Goal: Complete application form: Complete application form

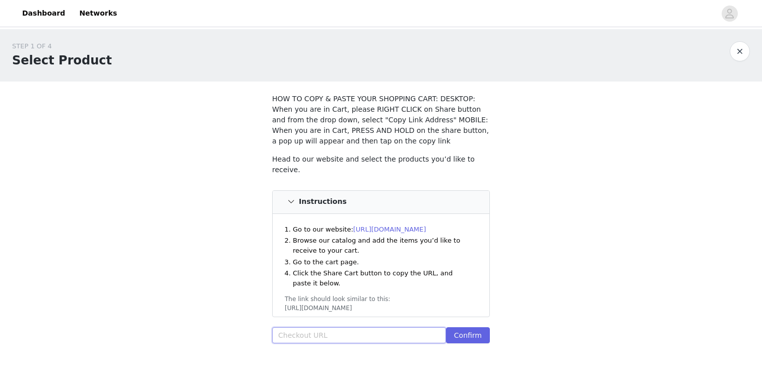
click at [343, 329] on input "text" at bounding box center [359, 336] width 174 height 16
paste input "https://www.windsorstore.com/cart/43330342879283:1,43268776853555:1,43224637112…"
type input "https://www.windsorstore.com/cart/43330342879283:1,43268776853555:1,43224637112…"
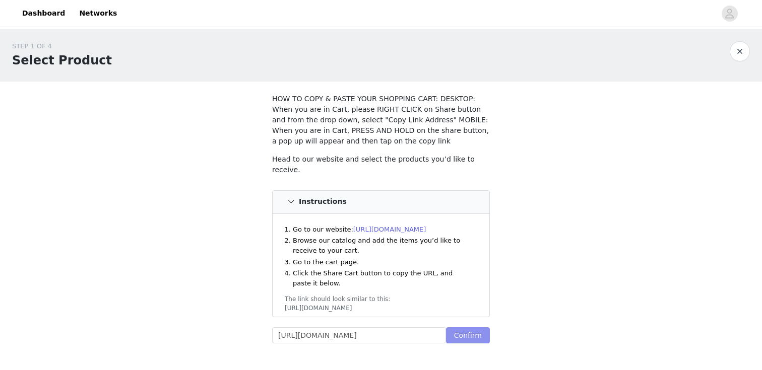
click at [462, 336] on button "Confirm" at bounding box center [468, 336] width 44 height 16
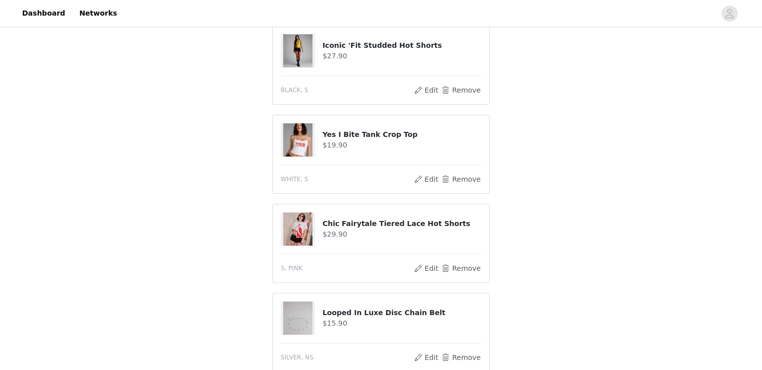
scroll to position [685, 0]
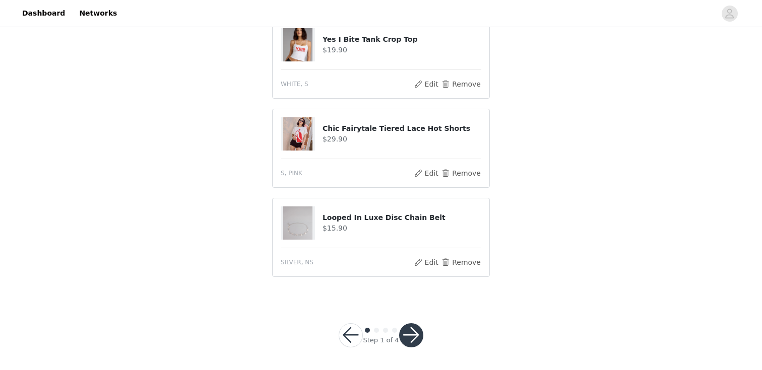
click at [414, 329] on button "button" at bounding box center [411, 336] width 24 height 24
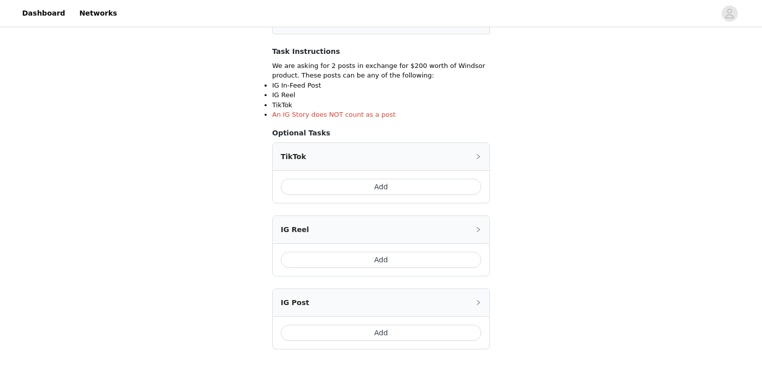
scroll to position [160, 0]
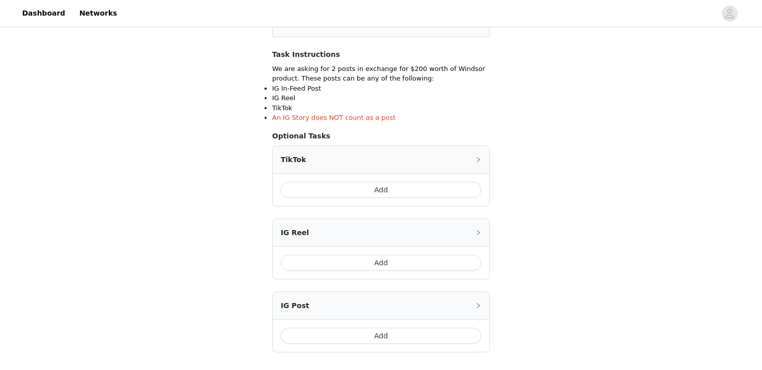
click at [404, 195] on button "Add" at bounding box center [381, 190] width 201 height 16
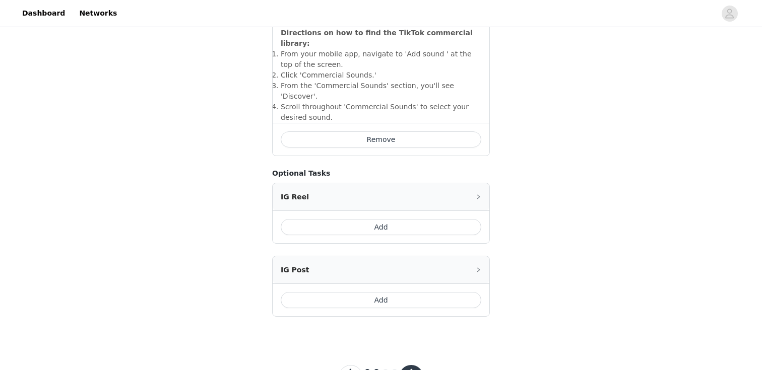
scroll to position [407, 0]
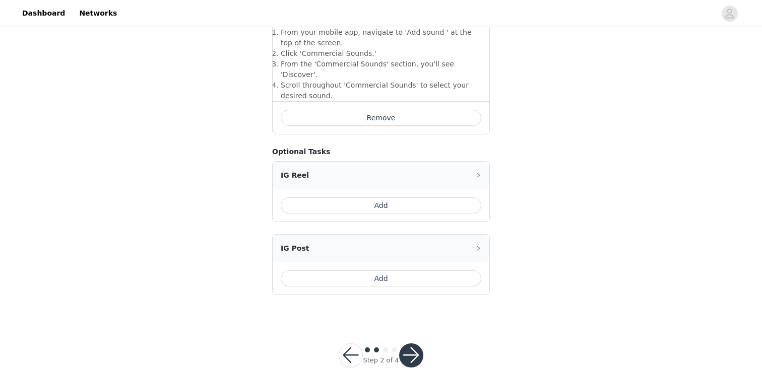
click at [412, 344] on button "button" at bounding box center [411, 356] width 24 height 24
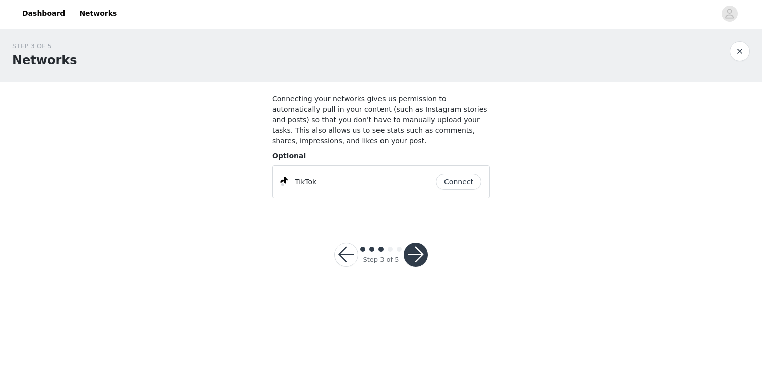
click at [352, 260] on button "button" at bounding box center [346, 255] width 24 height 24
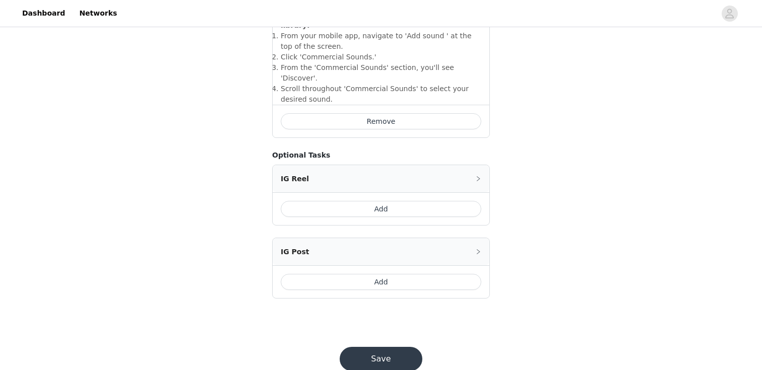
scroll to position [407, 0]
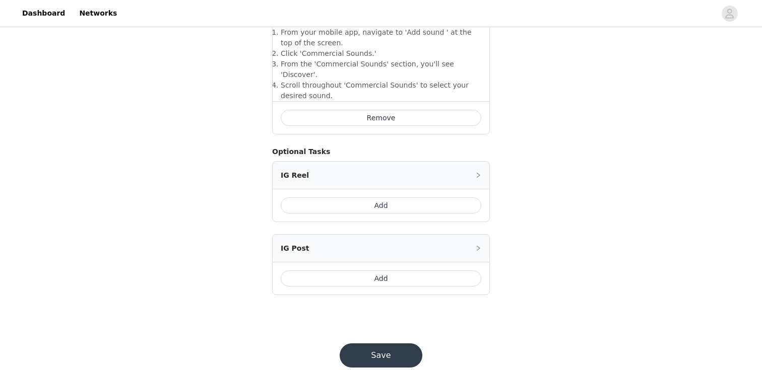
click at [398, 271] on button "Add" at bounding box center [381, 279] width 201 height 16
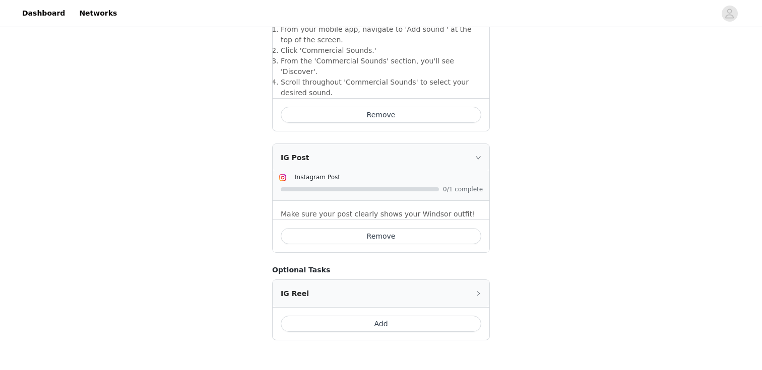
scroll to position [456, 0]
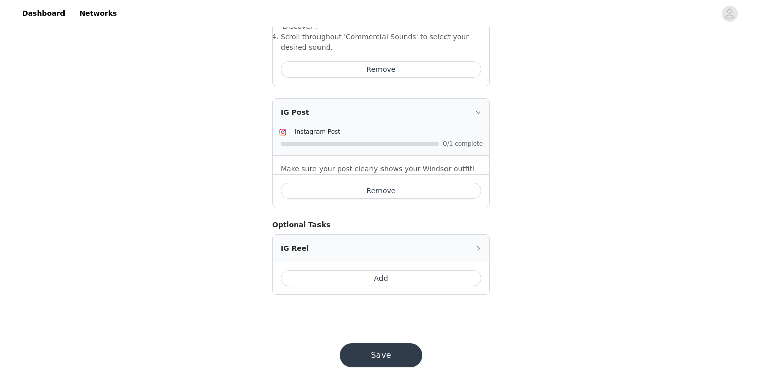
click at [377, 344] on button "Save" at bounding box center [381, 356] width 83 height 24
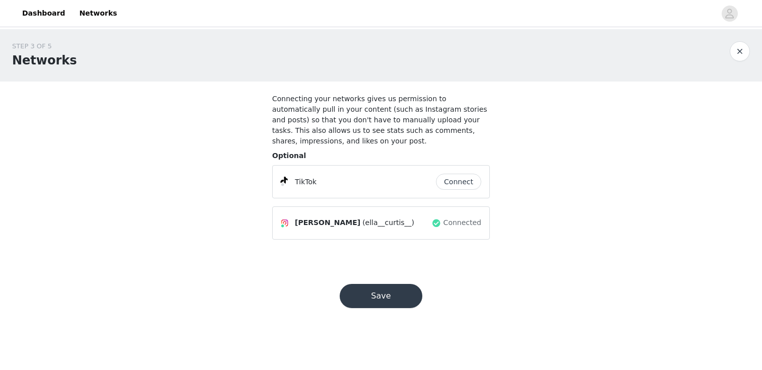
click at [457, 182] on button "Connect" at bounding box center [458, 182] width 45 height 16
click at [410, 180] on div "TikTok" at bounding box center [358, 182] width 155 height 12
click at [360, 189] on div "TikTok Connect" at bounding box center [381, 182] width 201 height 16
click at [392, 310] on div "Save" at bounding box center [381, 296] width 107 height 48
click at [384, 299] on button "Save" at bounding box center [381, 296] width 83 height 24
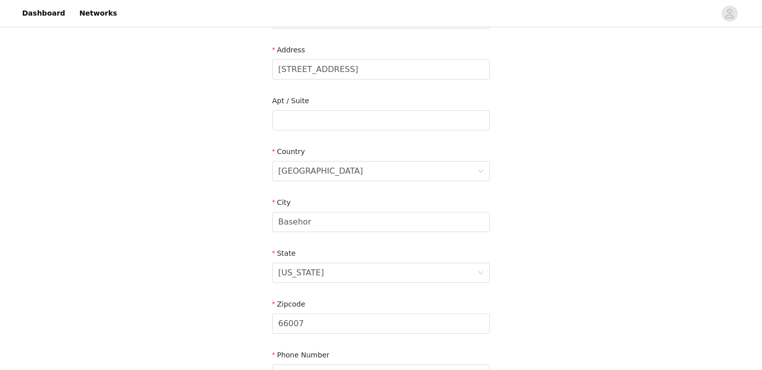
scroll to position [317, 0]
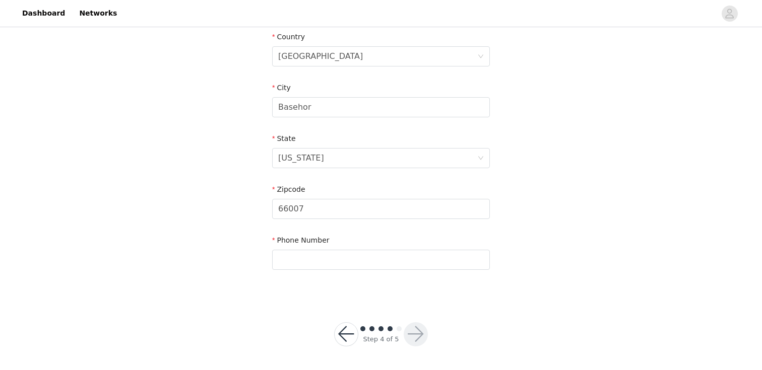
click at [342, 330] on button "button" at bounding box center [346, 335] width 24 height 24
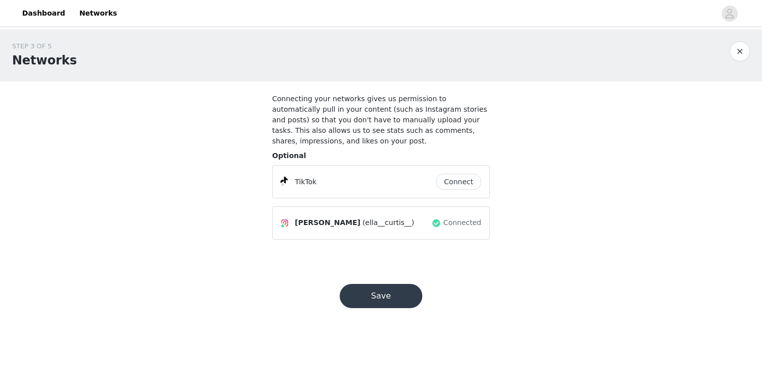
click at [368, 290] on button "Save" at bounding box center [381, 296] width 83 height 24
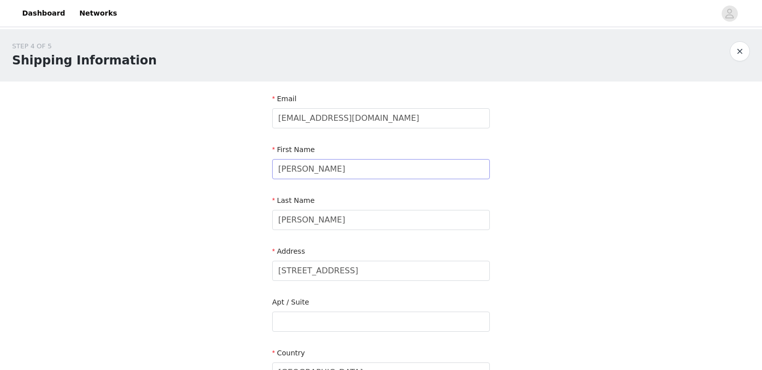
scroll to position [43, 0]
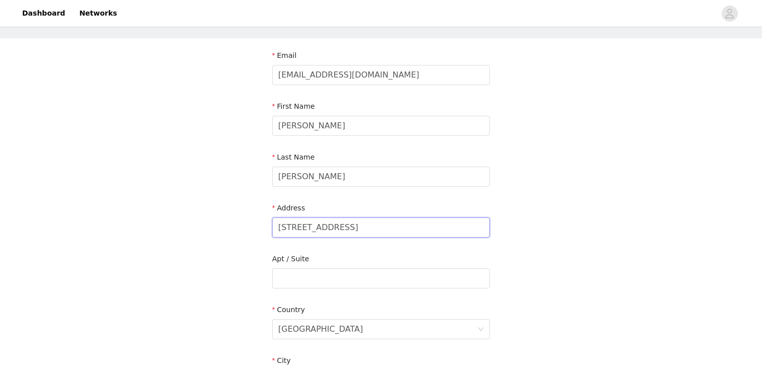
drag, startPoint x: 363, startPoint y: 231, endPoint x: 284, endPoint y: 231, distance: 79.6
click at [284, 231] on input "14144 Belrive Circle" at bounding box center [381, 228] width 218 height 20
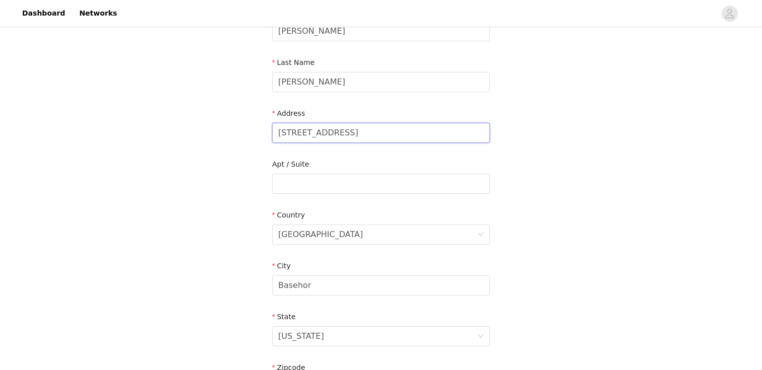
scroll to position [144, 0]
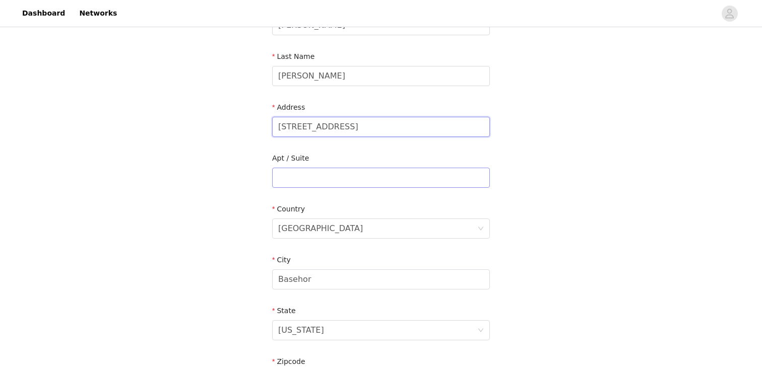
type input "1630 Oxford Rd"
click at [312, 171] on input "text" at bounding box center [381, 178] width 218 height 20
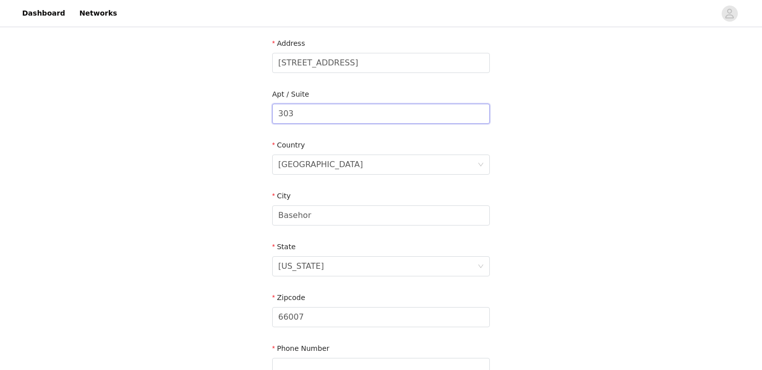
scroll to position [222, 0]
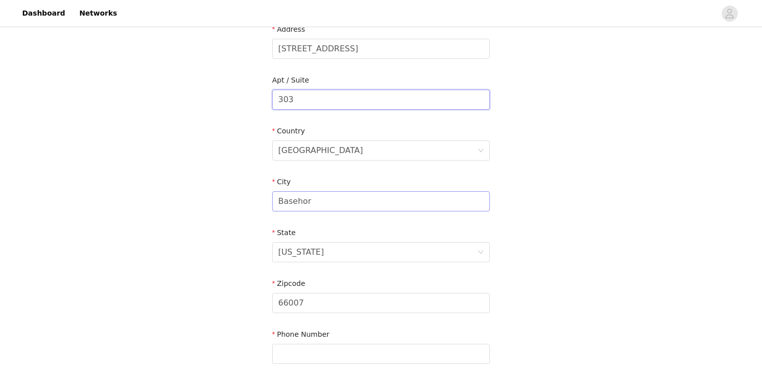
type input "303"
drag, startPoint x: 330, startPoint y: 205, endPoint x: 257, endPoint y: 205, distance: 73.1
click at [257, 205] on div "STEP 4 OF 5 Shipping Information Email ellacurtis48@gmail.com First Name Ella L…" at bounding box center [381, 100] width 762 height 586
type input "lawrence"
type input "9133062542"
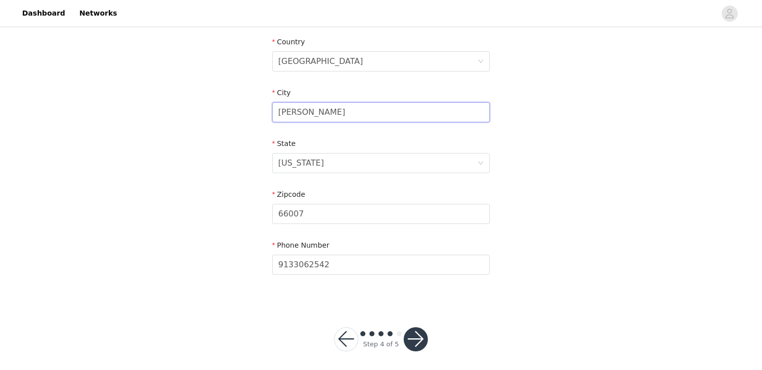
scroll to position [317, 0]
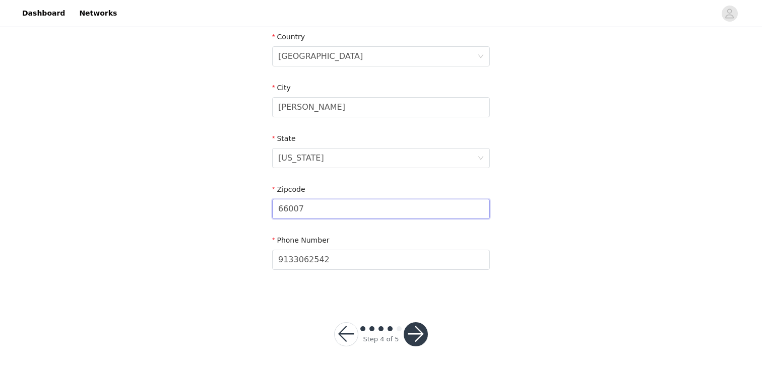
click at [316, 203] on input "66007" at bounding box center [381, 209] width 218 height 20
click at [309, 211] on input "66007" at bounding box center [381, 209] width 218 height 20
type input "66044"
click at [411, 332] on button "button" at bounding box center [416, 335] width 24 height 24
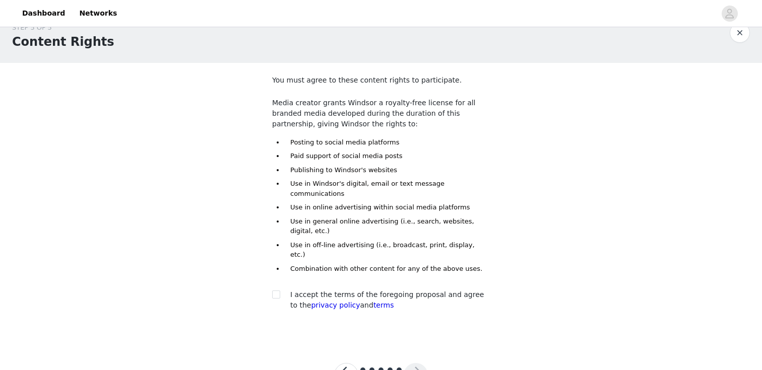
scroll to position [40, 0]
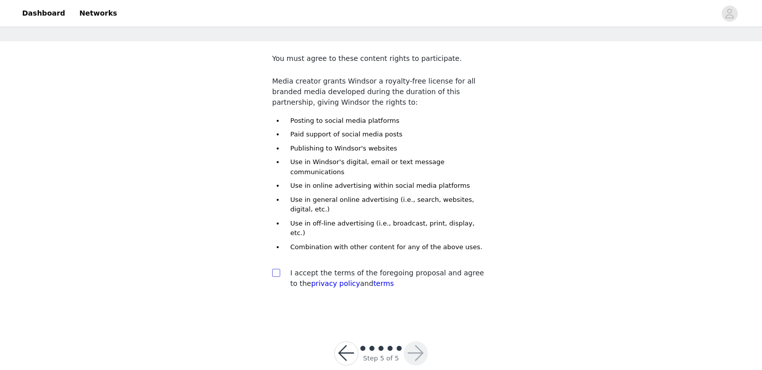
click at [279, 269] on input "checkbox" at bounding box center [275, 272] width 7 height 7
checkbox input "true"
click at [415, 342] on button "button" at bounding box center [416, 354] width 24 height 24
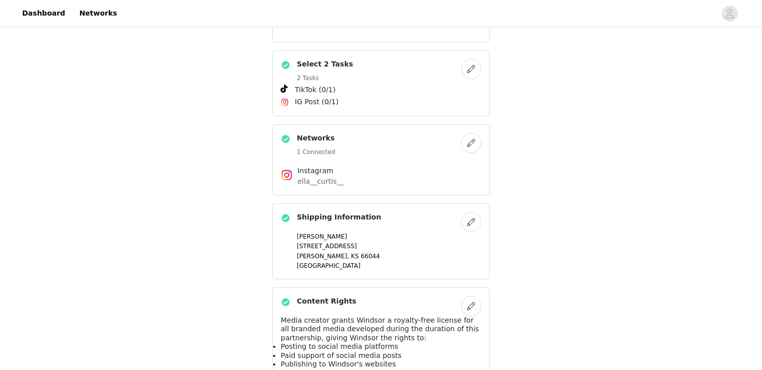
scroll to position [547, 0]
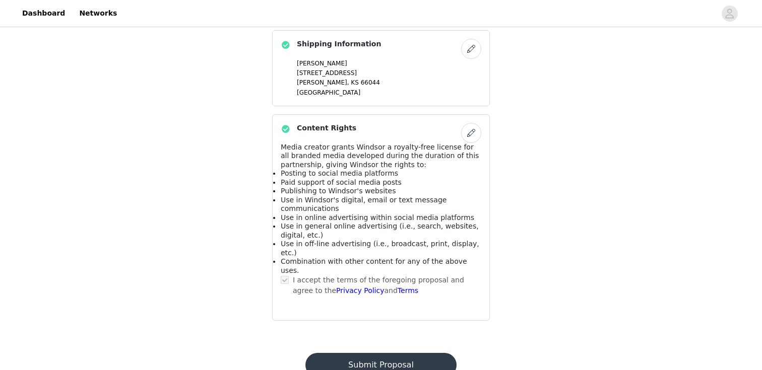
scroll to position [0, 0]
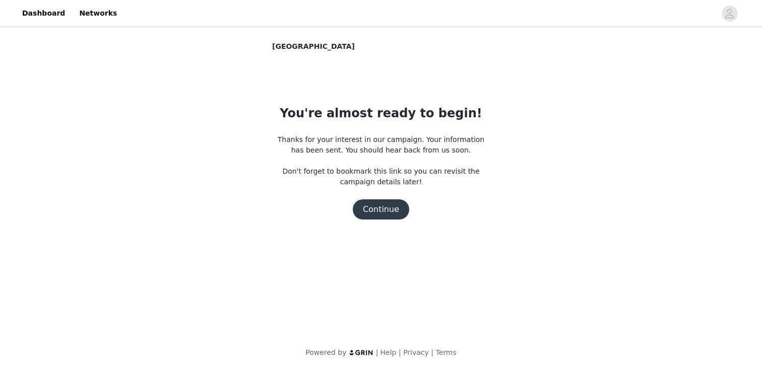
click at [385, 214] on button "Continue" at bounding box center [381, 210] width 56 height 20
